Goal: Find specific page/section: Find specific page/section

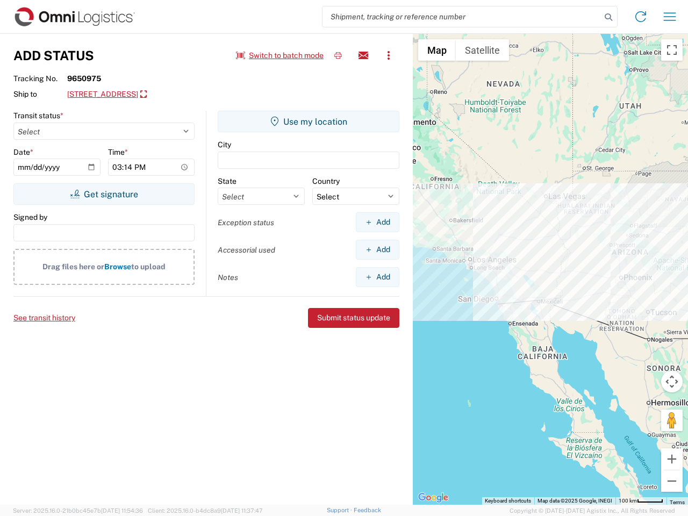
click at [462, 17] on input "search" at bounding box center [462, 16] width 279 height 20
click at [609, 17] on icon at bounding box center [608, 17] width 15 height 15
click at [641, 17] on icon at bounding box center [640, 16] width 17 height 17
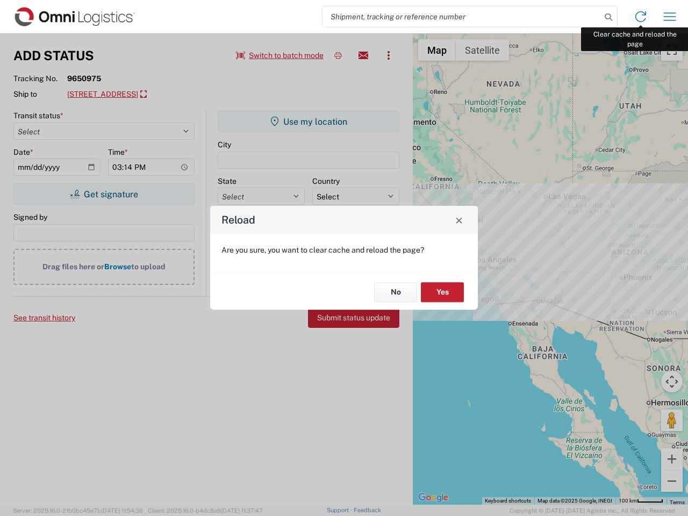
click at [670, 17] on div "Reload Are you sure, you want to clear cache and reload the page? No Yes" at bounding box center [344, 258] width 688 height 516
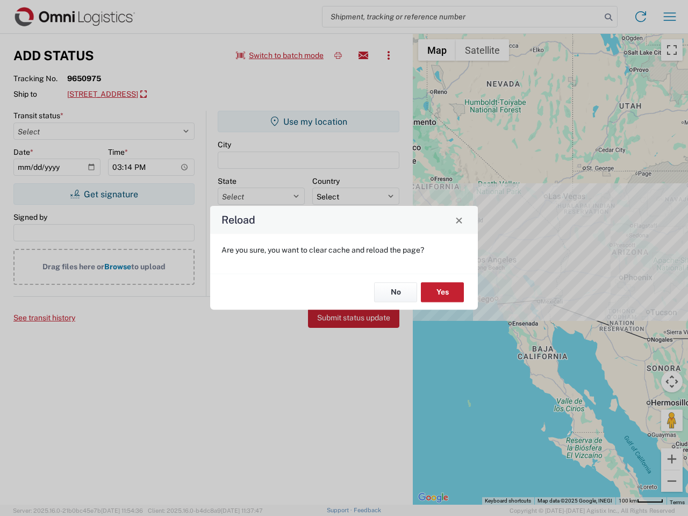
click at [280, 55] on div "Reload Are you sure, you want to clear cache and reload the page? No Yes" at bounding box center [344, 258] width 688 height 516
click at [338, 55] on div "Reload Are you sure, you want to clear cache and reload the page? No Yes" at bounding box center [344, 258] width 688 height 516
click at [364, 55] on div "Reload Are you sure, you want to clear cache and reload the page? No Yes" at bounding box center [344, 258] width 688 height 516
click at [389, 55] on div "Reload Are you sure, you want to clear cache and reload the page? No Yes" at bounding box center [344, 258] width 688 height 516
click at [141, 95] on div "Reload Are you sure, you want to clear cache and reload the page? No Yes" at bounding box center [344, 258] width 688 height 516
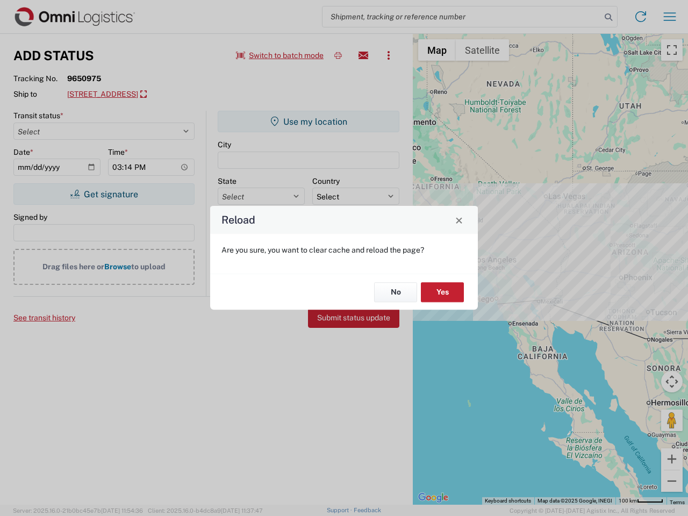
click at [104, 194] on div "Reload Are you sure, you want to clear cache and reload the page? No Yes" at bounding box center [344, 258] width 688 height 516
